Goal: Task Accomplishment & Management: Manage account settings

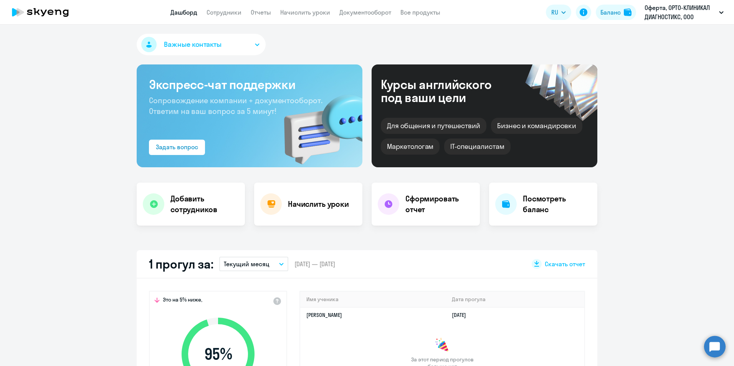
scroll to position [115, 0]
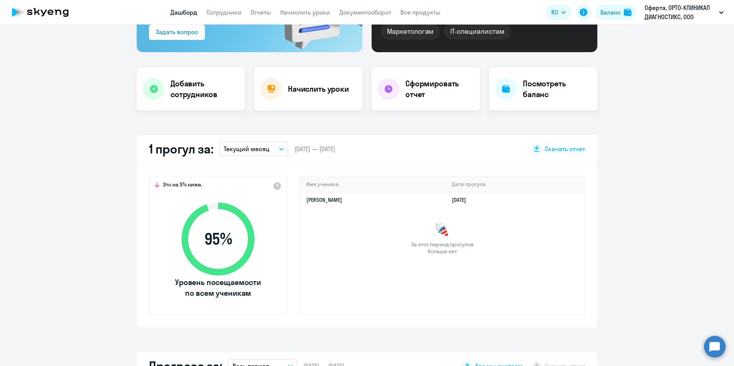
select select "30"
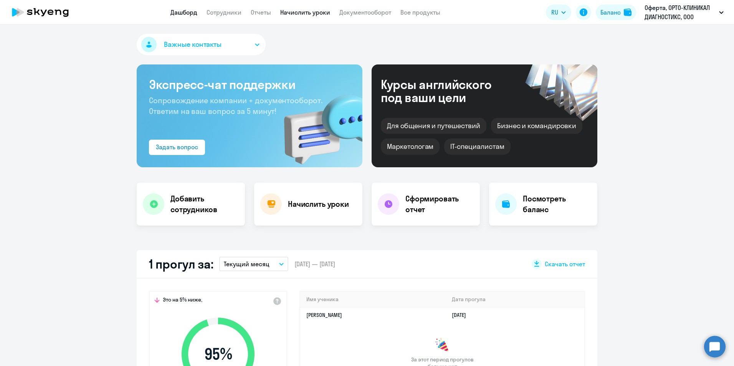
click at [323, 11] on link "Начислить уроки" at bounding box center [305, 12] width 50 height 8
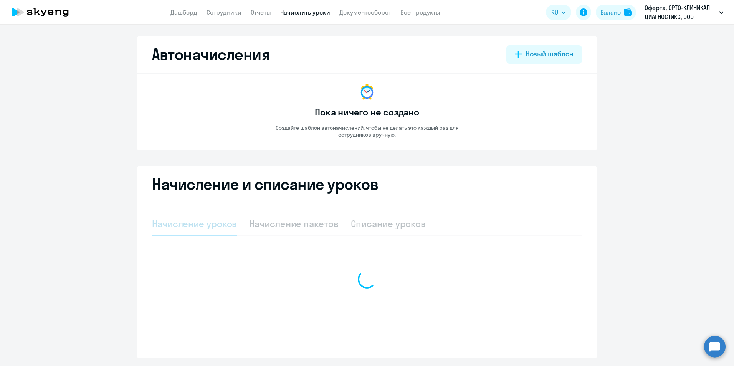
select select "10"
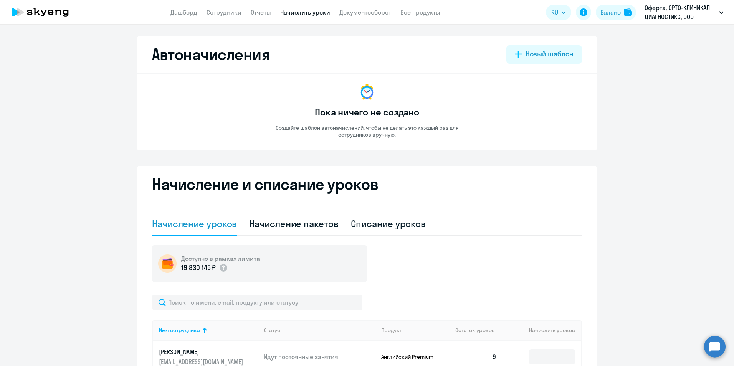
scroll to position [154, 0]
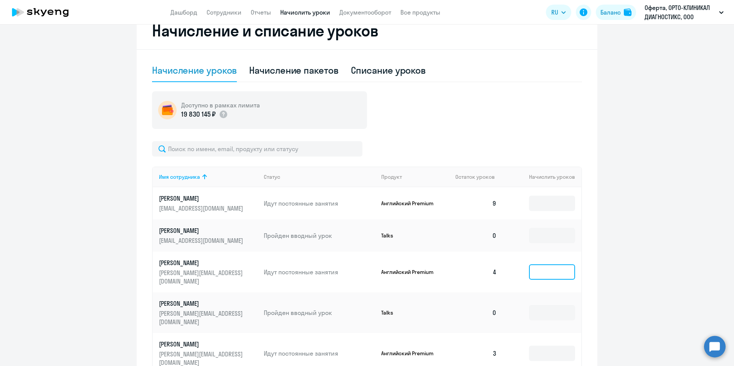
click at [537, 265] on input at bounding box center [552, 271] width 46 height 15
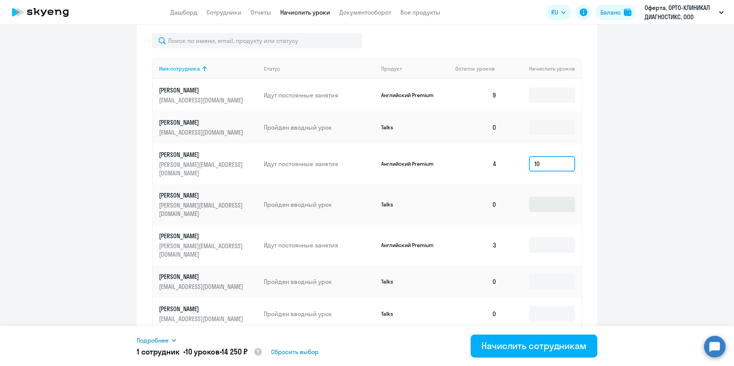
scroll to position [269, 0]
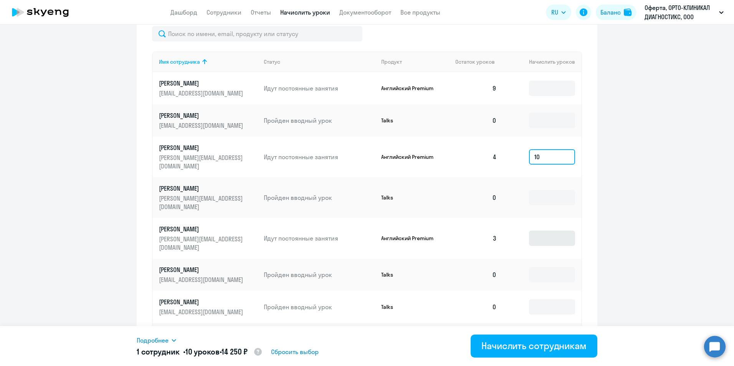
type input "10"
click at [540, 231] on input at bounding box center [552, 238] width 46 height 15
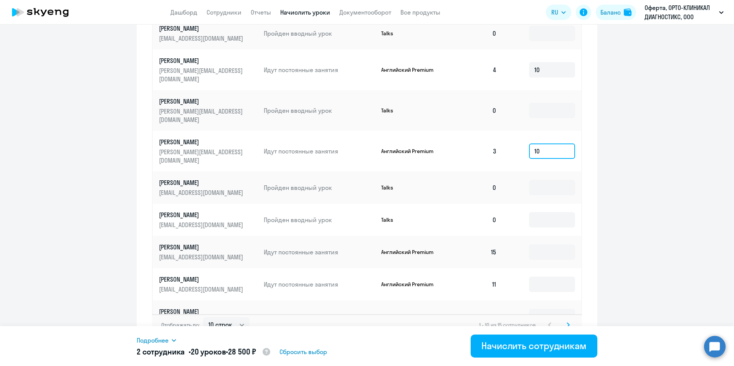
scroll to position [362, 0]
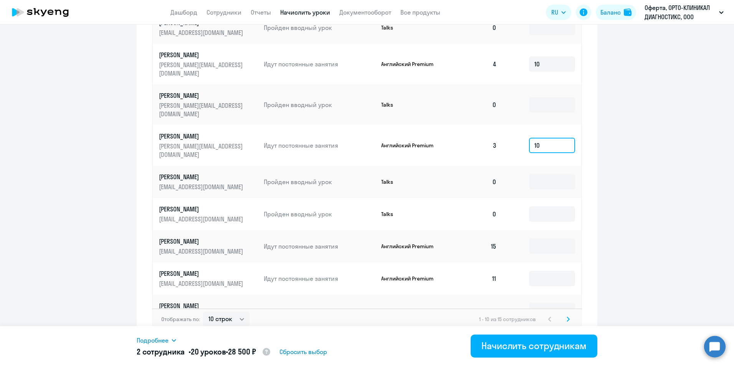
type input "10"
click at [567, 315] on svg-icon at bounding box center [567, 319] width 9 height 9
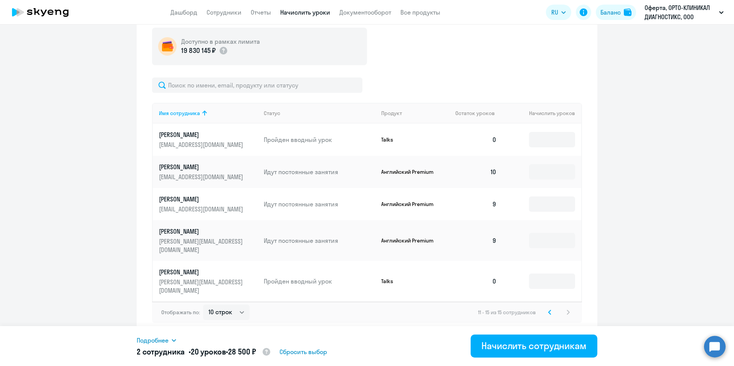
scroll to position [200, 0]
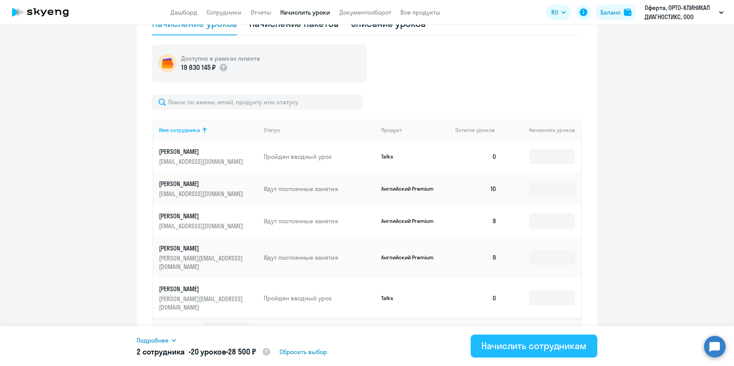
click at [518, 349] on div "Начислить сотрудникам" at bounding box center [533, 346] width 105 height 12
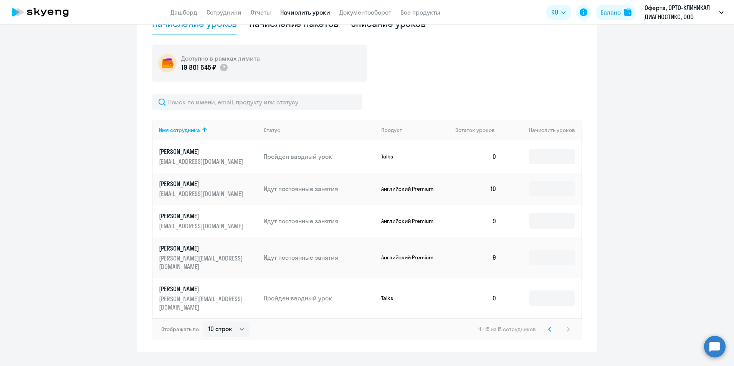
click at [548, 327] on icon at bounding box center [549, 329] width 3 height 5
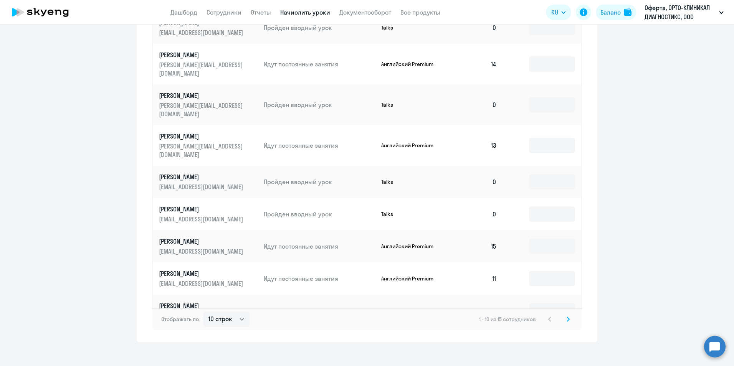
scroll to position [170, 0]
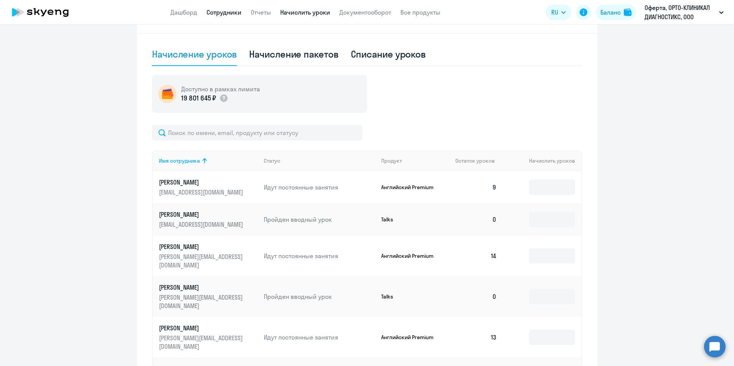
click at [228, 10] on link "Сотрудники" at bounding box center [223, 12] width 35 height 8
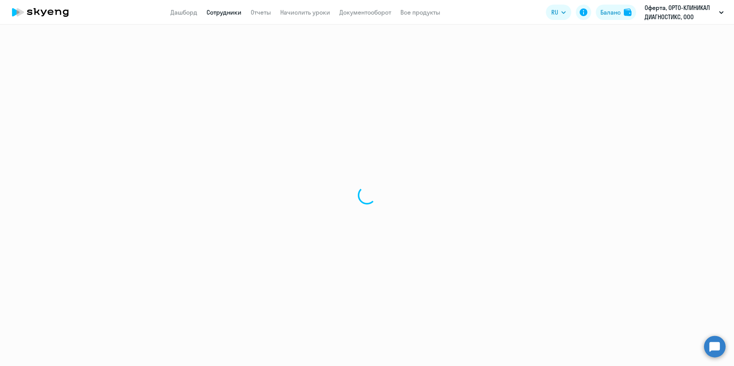
select select "30"
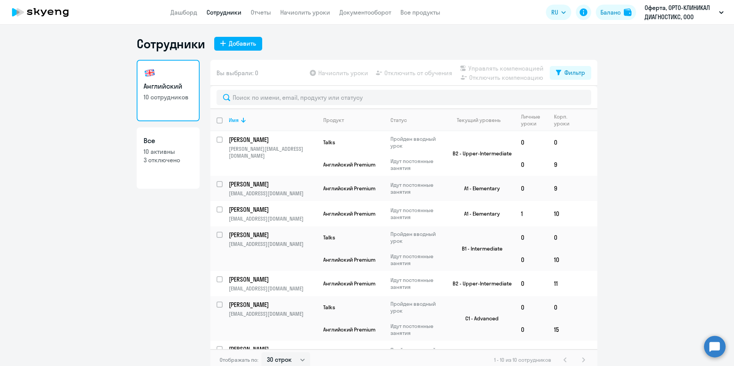
click at [170, 152] on p "10 активны" at bounding box center [168, 151] width 49 height 8
select select "30"
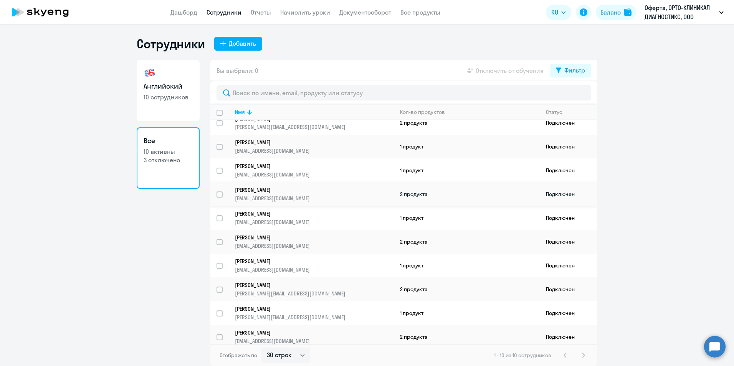
scroll to position [13, 0]
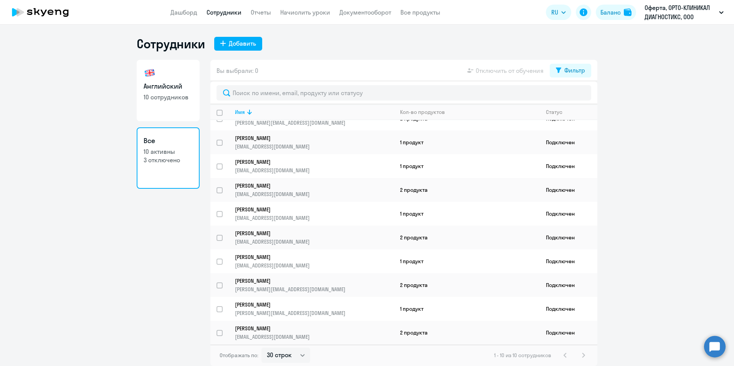
click at [173, 101] on p "10 сотрудников" at bounding box center [168, 97] width 49 height 8
select select "30"
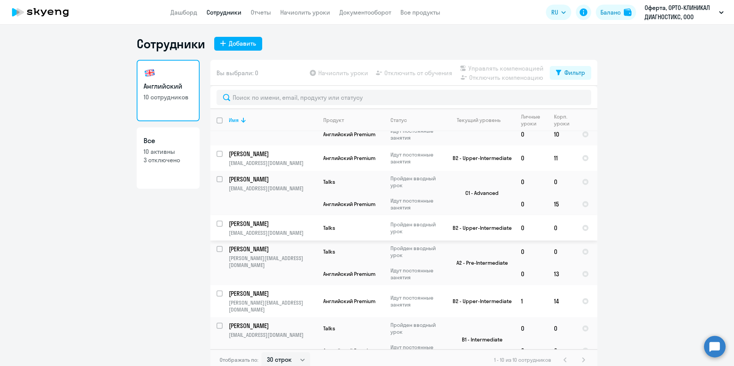
scroll to position [131, 0]
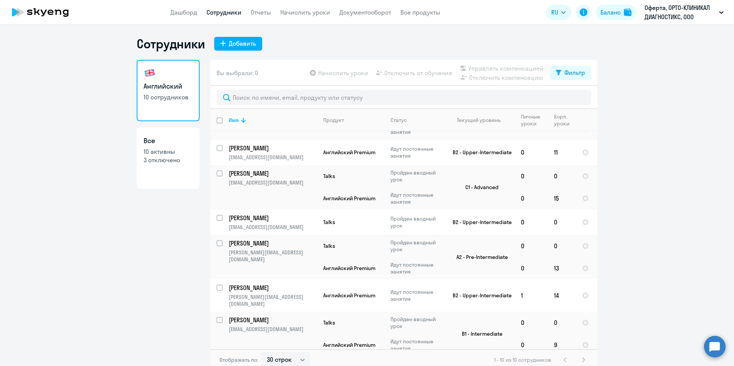
click at [579, 360] on div "1 - 10 из 10 сотрудников" at bounding box center [541, 359] width 94 height 9
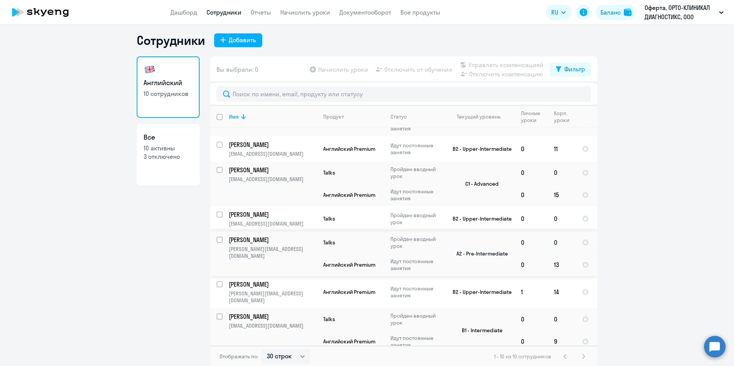
scroll to position [5, 0]
